Goal: Task Accomplishment & Management: Use online tool/utility

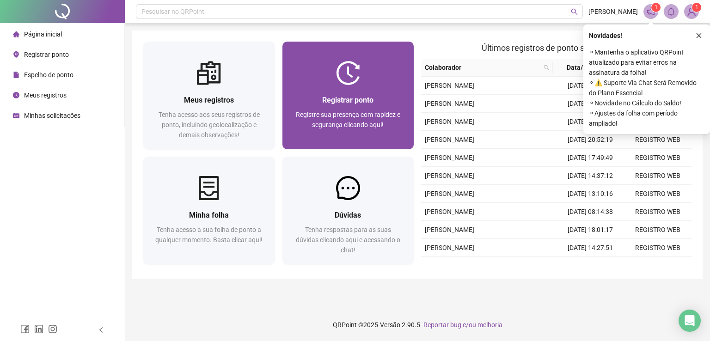
click at [375, 70] on div at bounding box center [348, 73] width 132 height 24
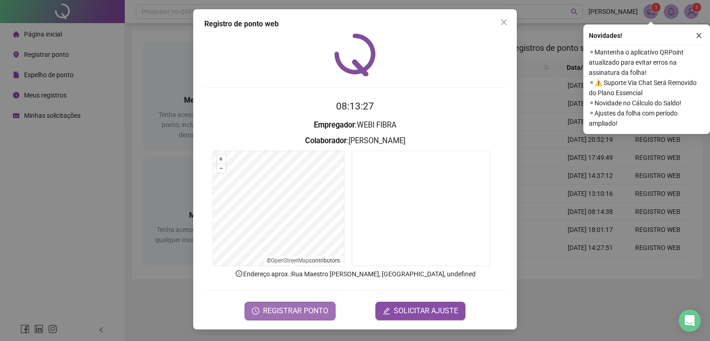
click at [306, 310] on span "REGISTRAR PONTO" at bounding box center [295, 311] width 65 height 11
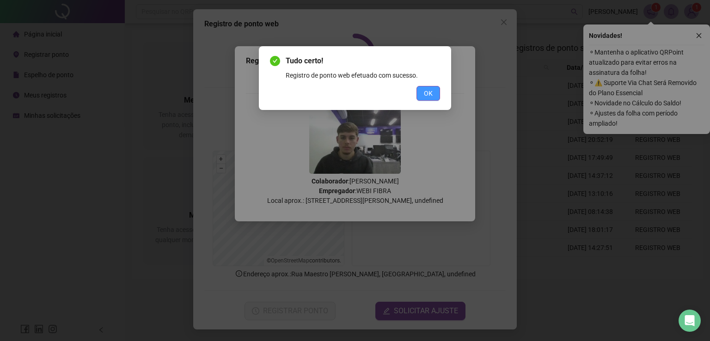
click at [433, 94] on button "OK" at bounding box center [429, 93] width 24 height 15
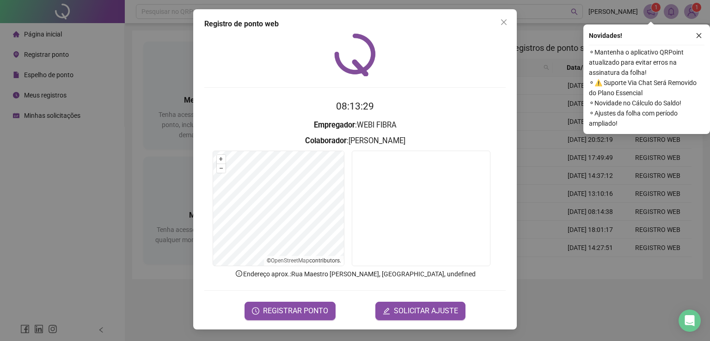
click at [612, 195] on div "Registro de ponto web 08:13:29 Empregador : WEBI FIBRA Colaborador : [PERSON_NA…" at bounding box center [355, 170] width 710 height 341
